Goal: Task Accomplishment & Management: Complete application form

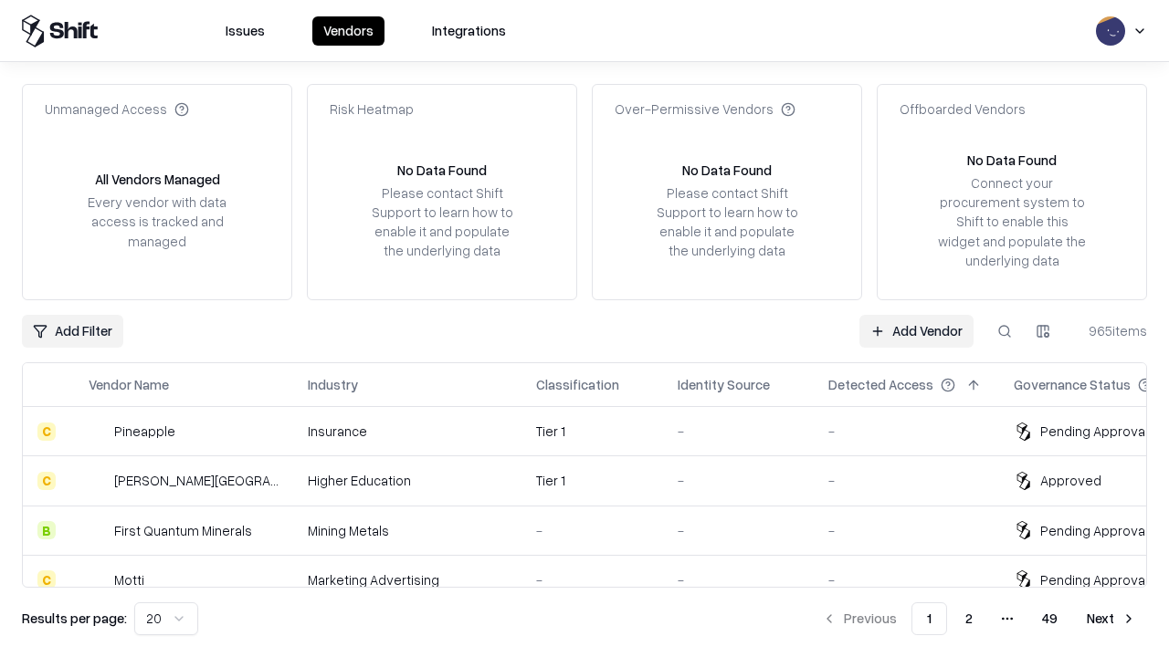
click at [916, 330] on link "Add Vendor" at bounding box center [916, 331] width 114 height 33
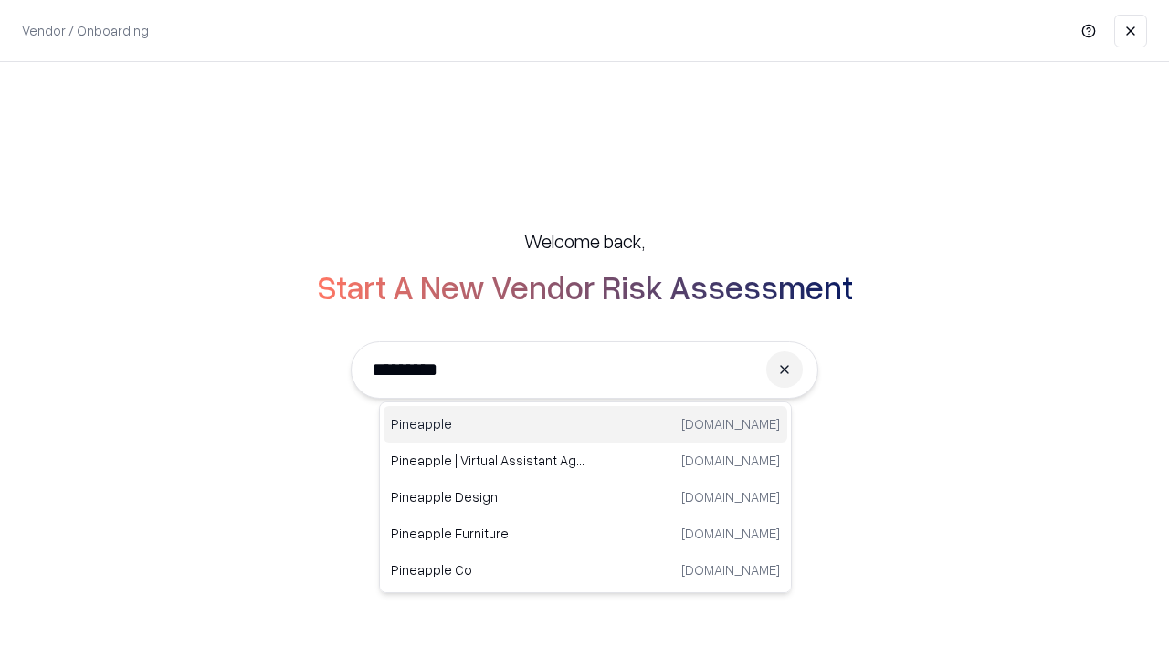
click at [585, 425] on div "Pineapple [DOMAIN_NAME]" at bounding box center [585, 424] width 404 height 37
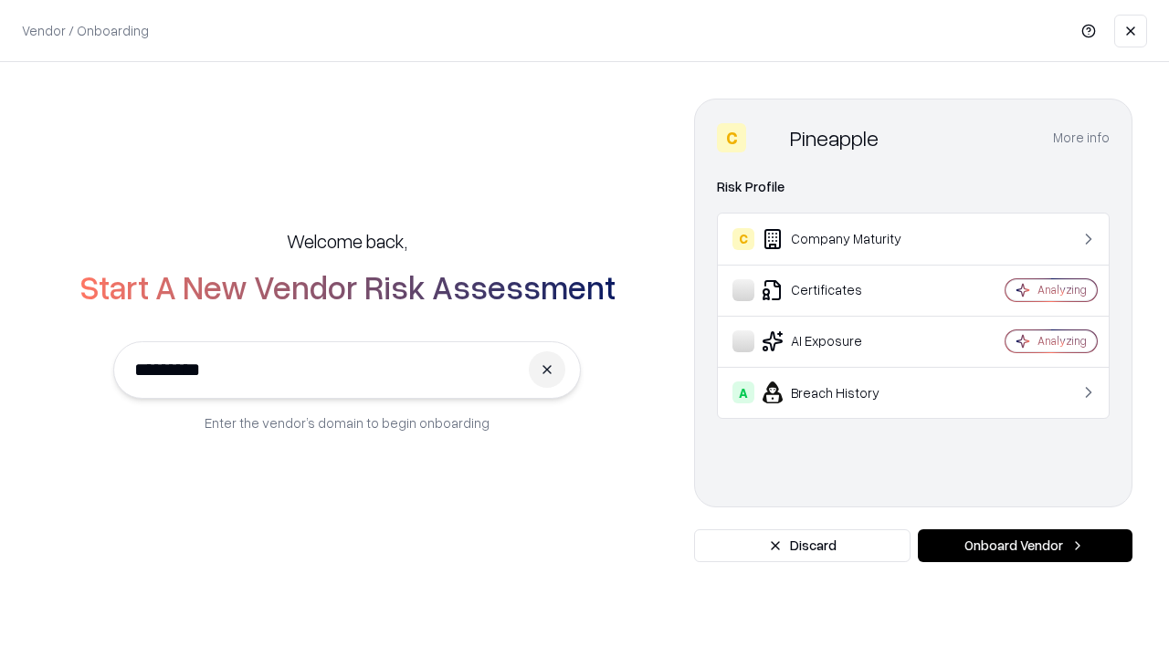
type input "*********"
click at [1024, 546] on button "Onboard Vendor" at bounding box center [1024, 546] width 215 height 33
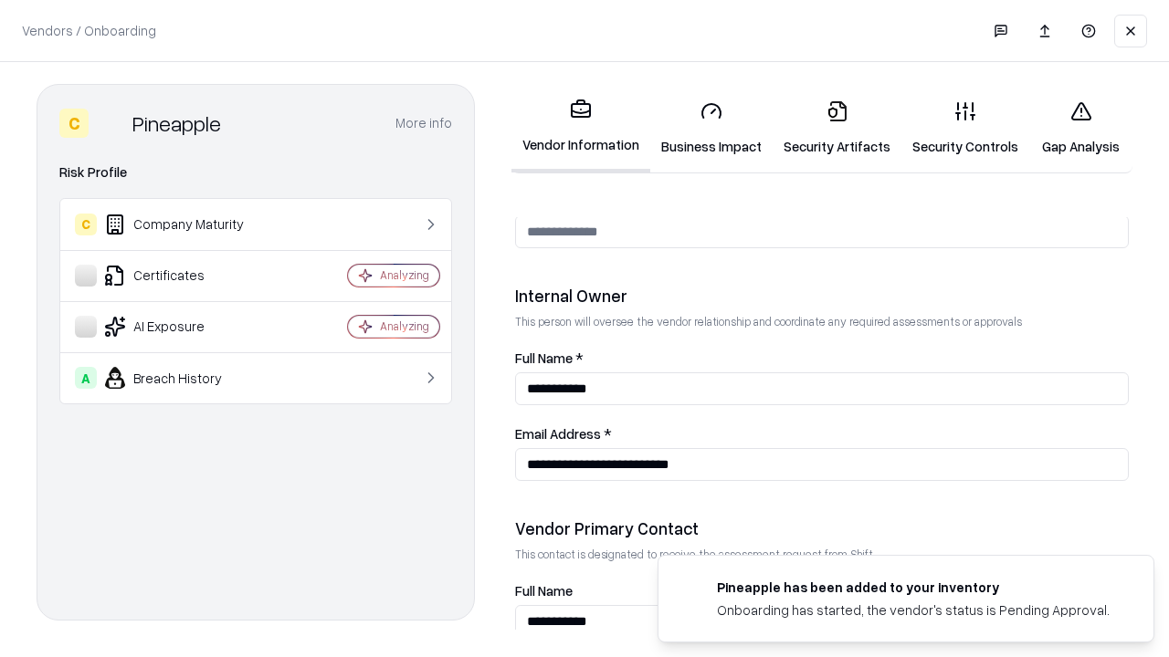
scroll to position [946, 0]
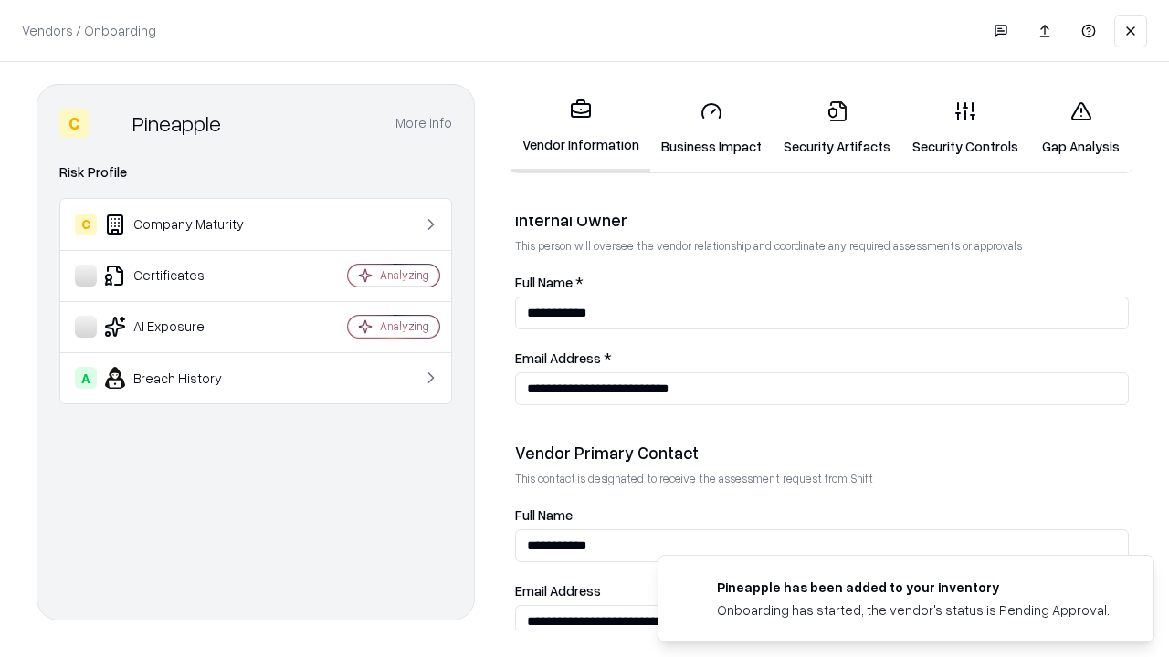
click at [711, 128] on link "Business Impact" at bounding box center [711, 128] width 122 height 85
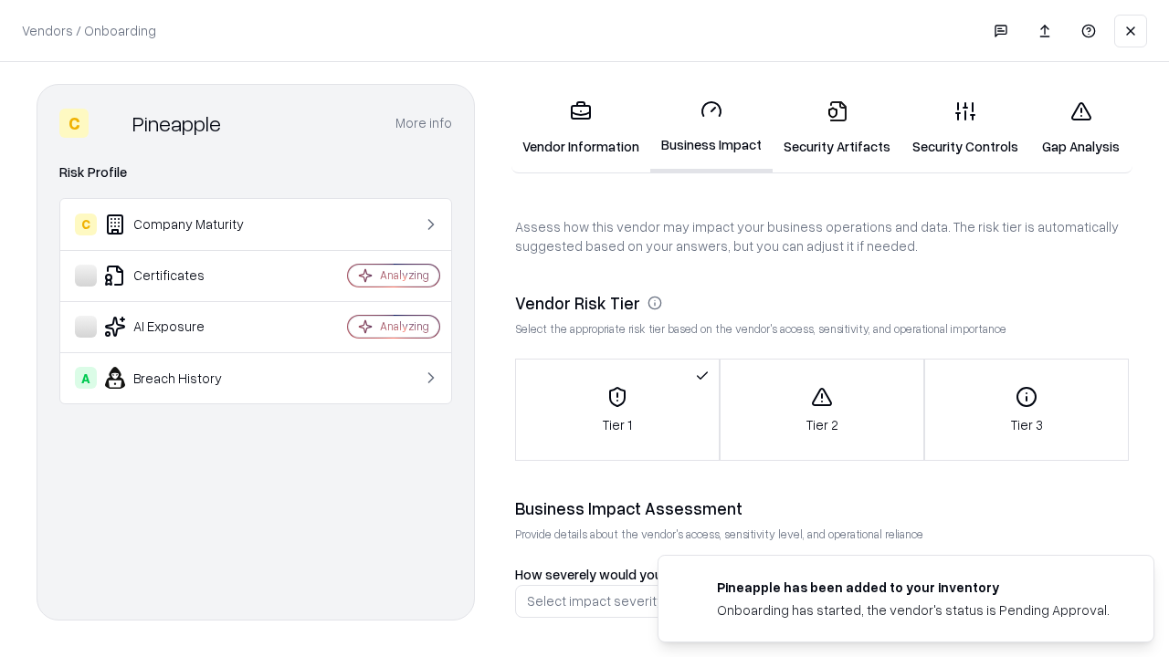
click at [1080, 128] on link "Gap Analysis" at bounding box center [1080, 128] width 103 height 85
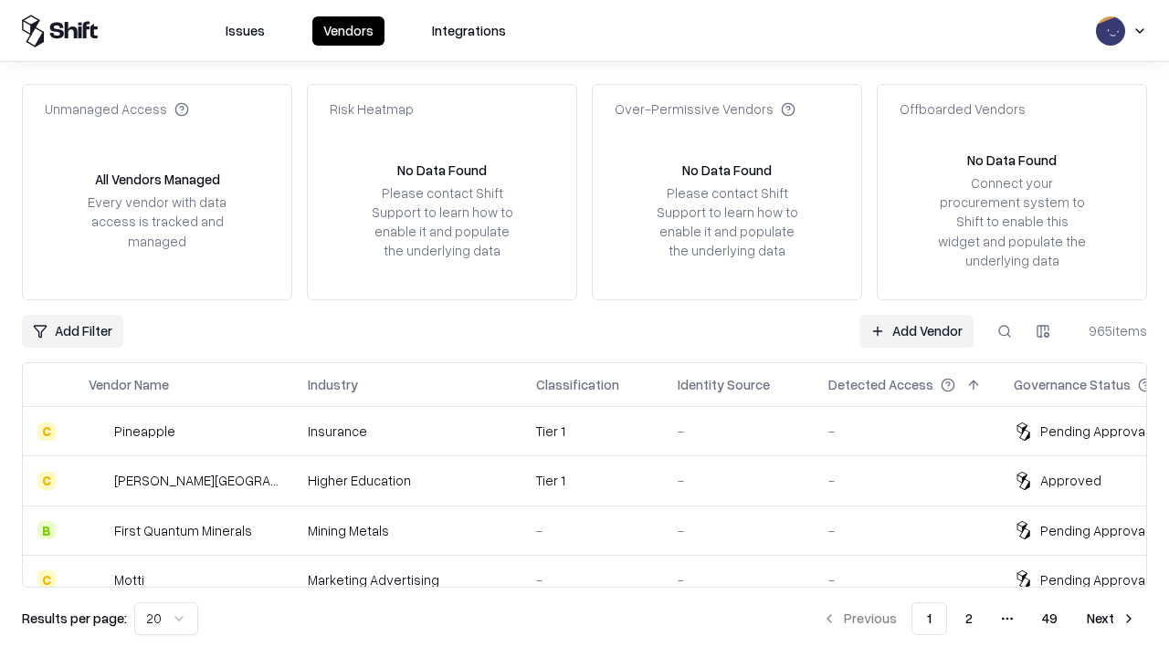
click at [916, 330] on link "Add Vendor" at bounding box center [916, 331] width 114 height 33
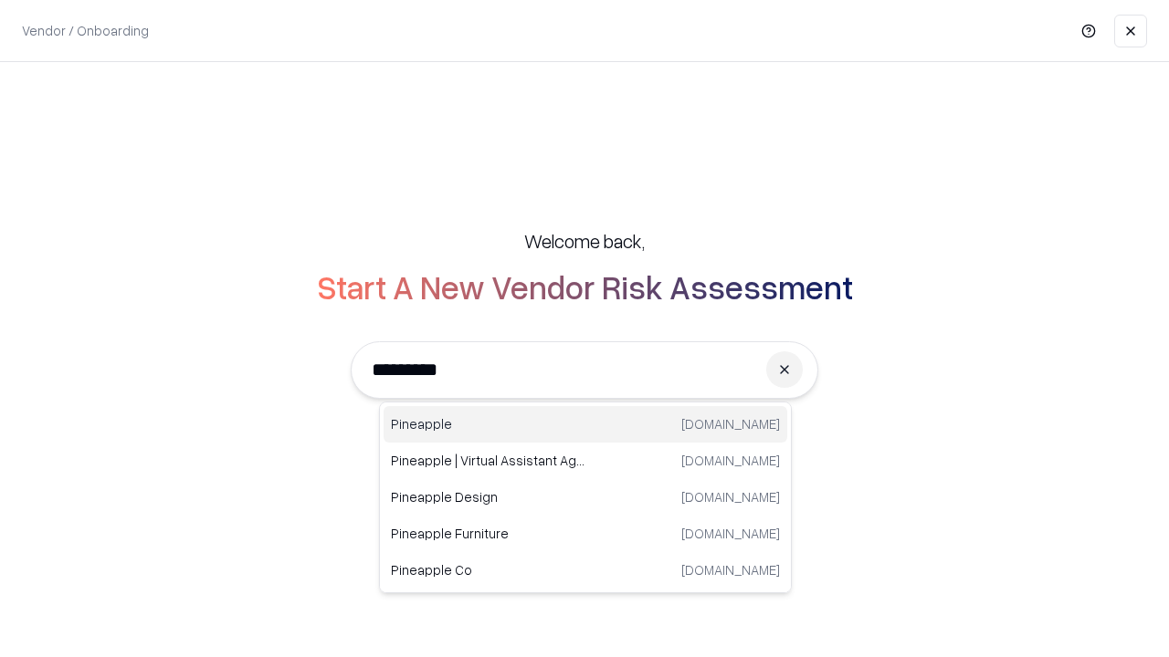
click at [585, 425] on div "Pineapple [DOMAIN_NAME]" at bounding box center [585, 424] width 404 height 37
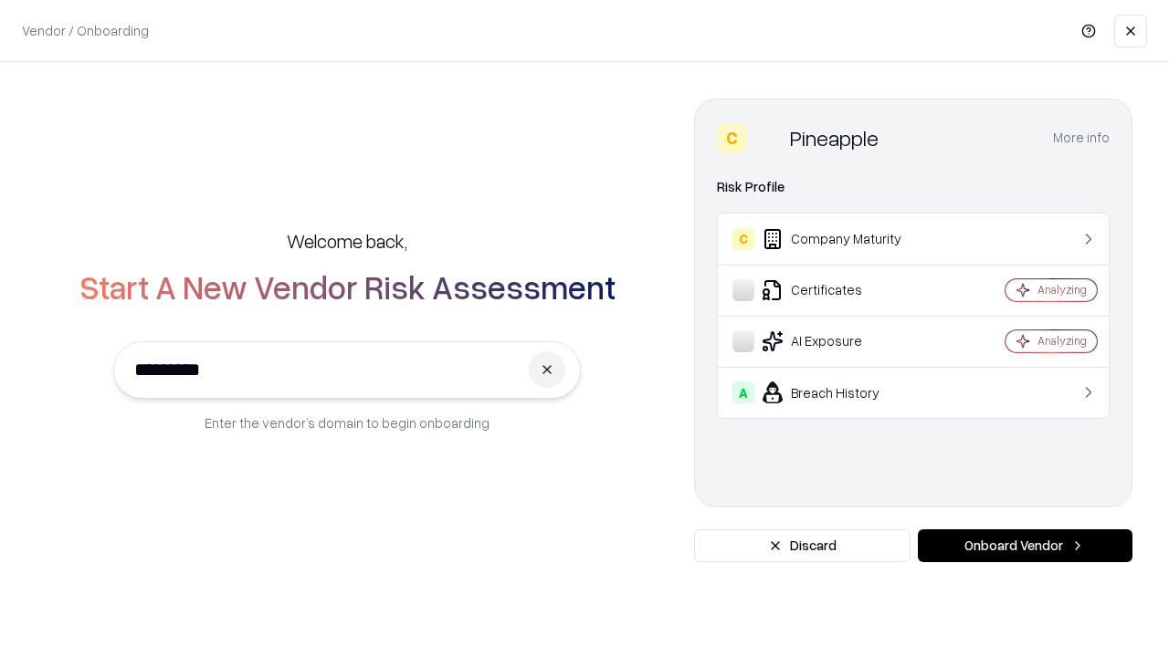
type input "*********"
click at [1024, 546] on button "Onboard Vendor" at bounding box center [1024, 546] width 215 height 33
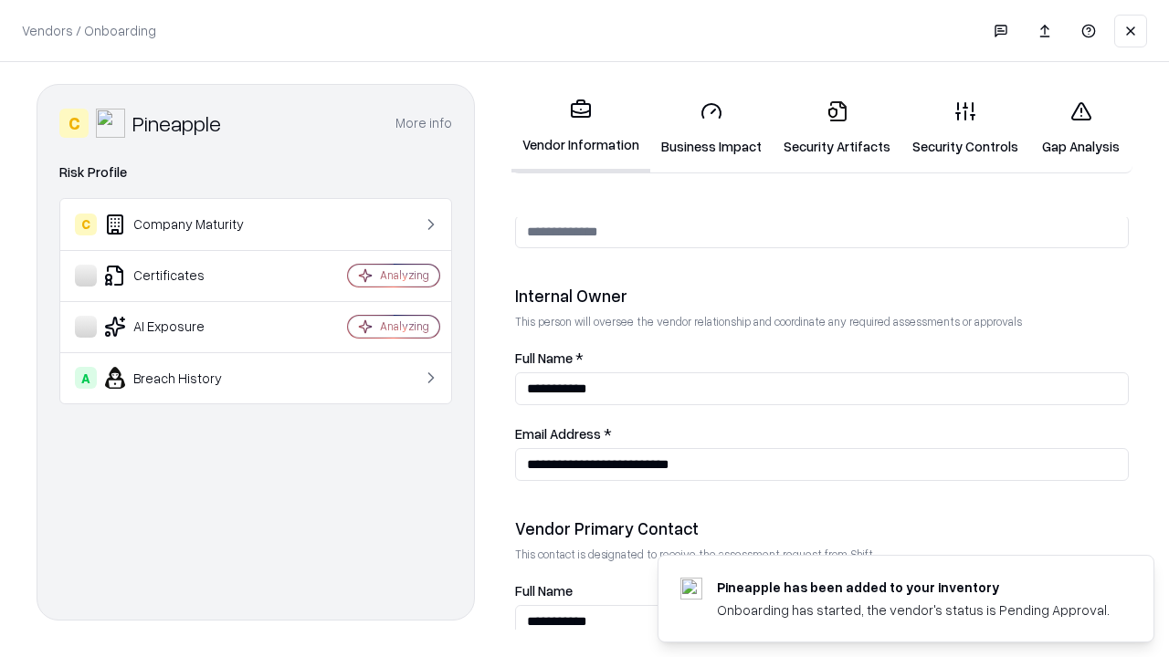
scroll to position [946, 0]
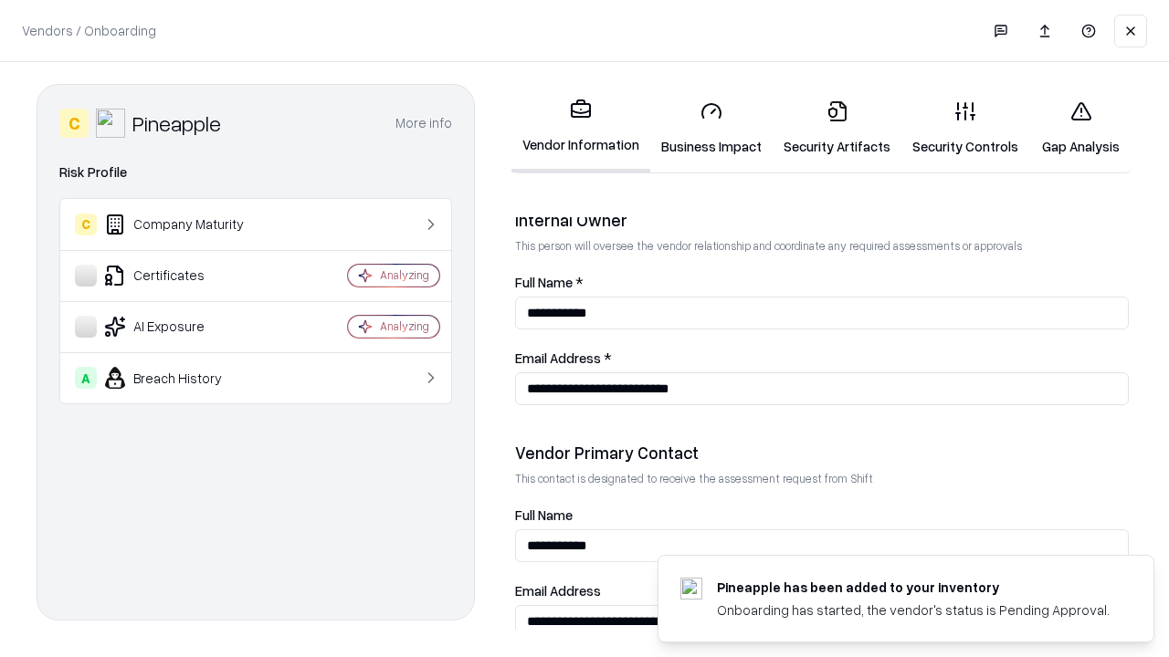
click at [1080, 128] on link "Gap Analysis" at bounding box center [1080, 128] width 103 height 85
